Goal: Check status: Check status

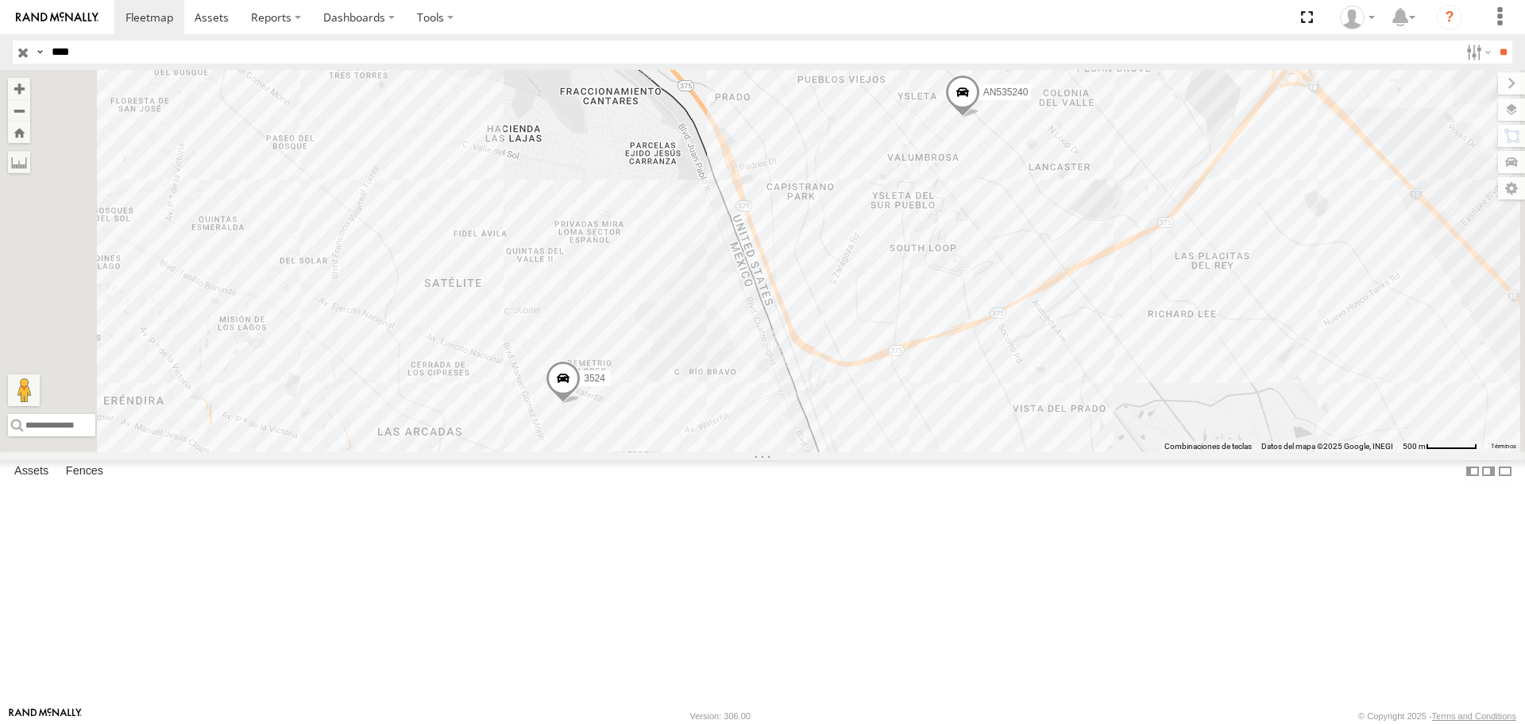
drag, startPoint x: 1074, startPoint y: 560, endPoint x: 1047, endPoint y: 386, distance: 176.1
click at [1047, 386] on div "AN535240 3524" at bounding box center [762, 260] width 1525 height 381
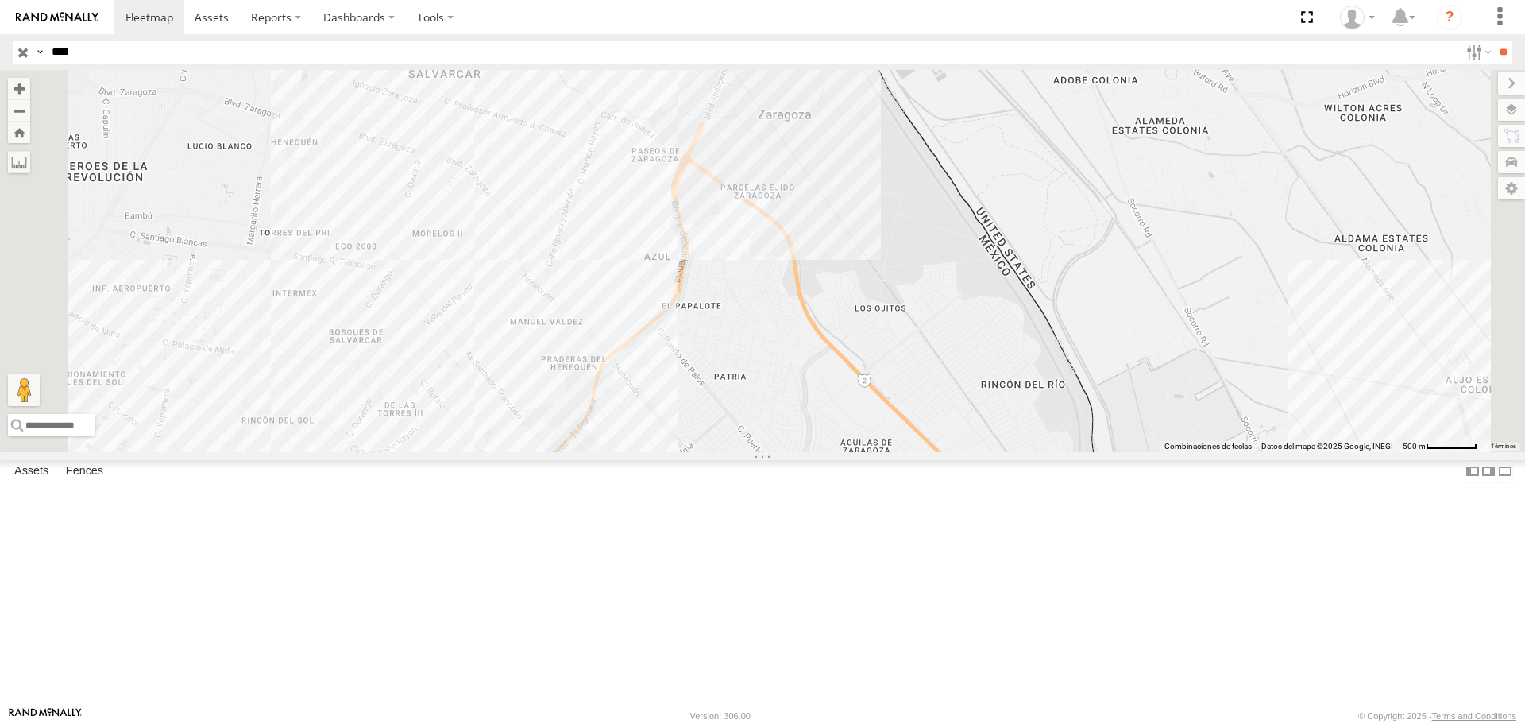
drag, startPoint x: 868, startPoint y: 399, endPoint x: 903, endPoint y: 319, distance: 87.1
click at [891, 322] on div "AN535240 3524" at bounding box center [762, 260] width 1525 height 381
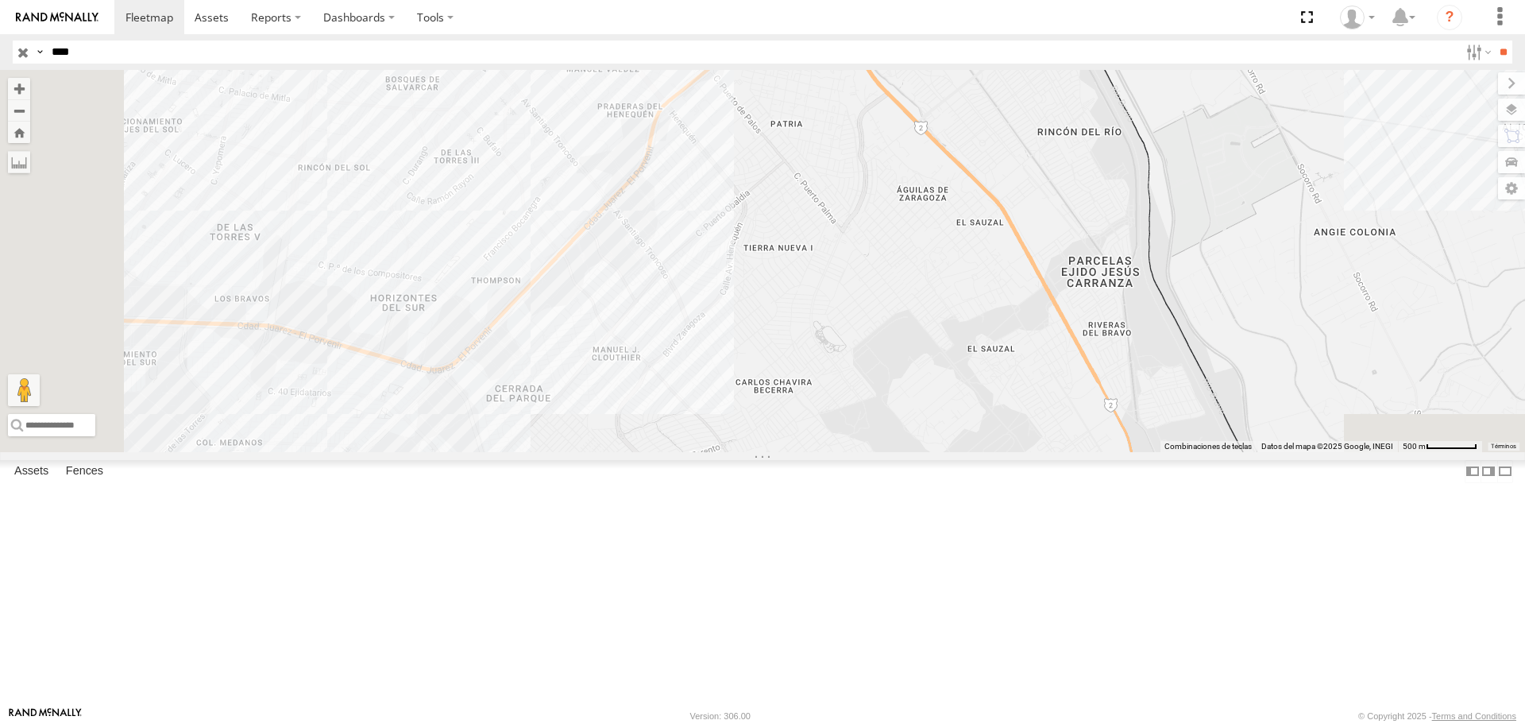
drag, startPoint x: 808, startPoint y: 474, endPoint x: 961, endPoint y: 396, distance: 171.6
click at [957, 396] on div "AN535240 3524" at bounding box center [762, 260] width 1525 height 381
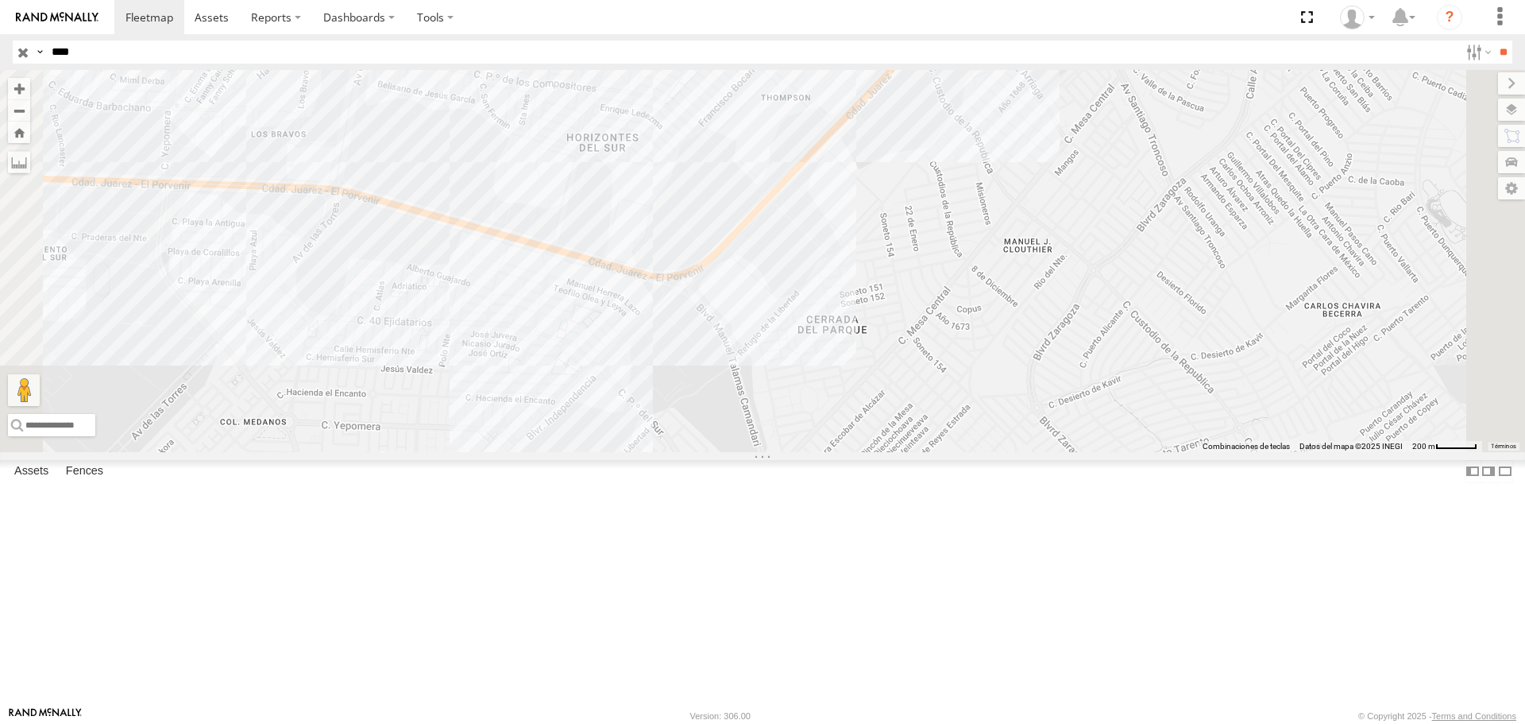
drag, startPoint x: 886, startPoint y: 392, endPoint x: 965, endPoint y: 385, distance: 78.9
click at [965, 385] on div "AN535240 3524" at bounding box center [762, 260] width 1525 height 381
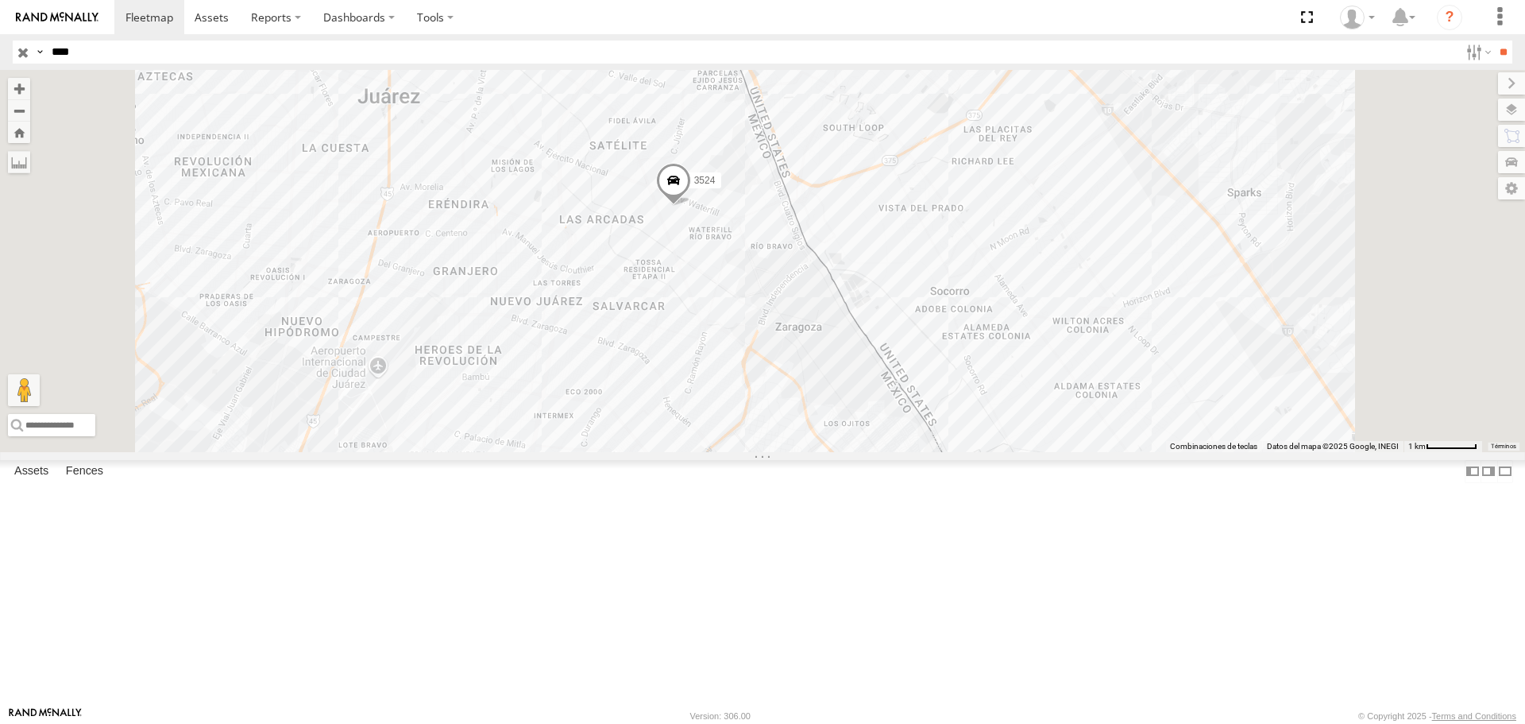
drag, startPoint x: 762, startPoint y: 563, endPoint x: 771, endPoint y: 327, distance: 236.2
click at [771, 333] on div "AN535240 3524" at bounding box center [762, 260] width 1525 height 381
